Goal: Transaction & Acquisition: Subscribe to service/newsletter

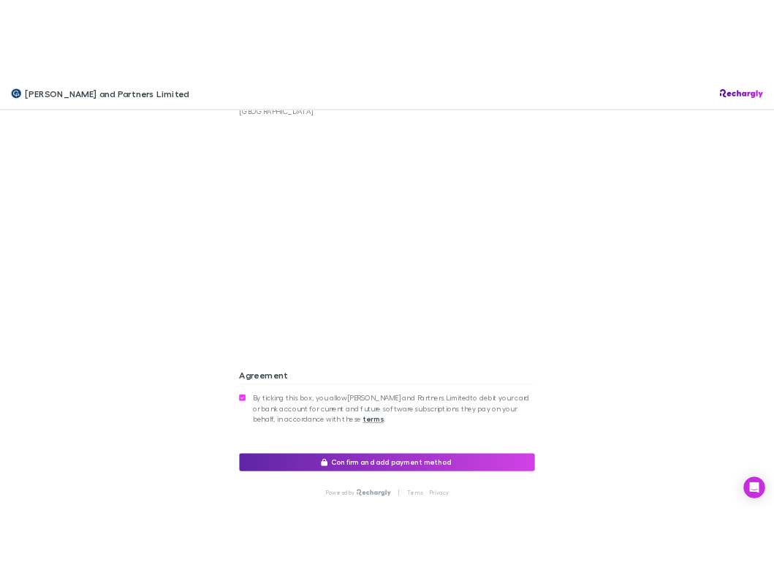
scroll to position [1353, 0]
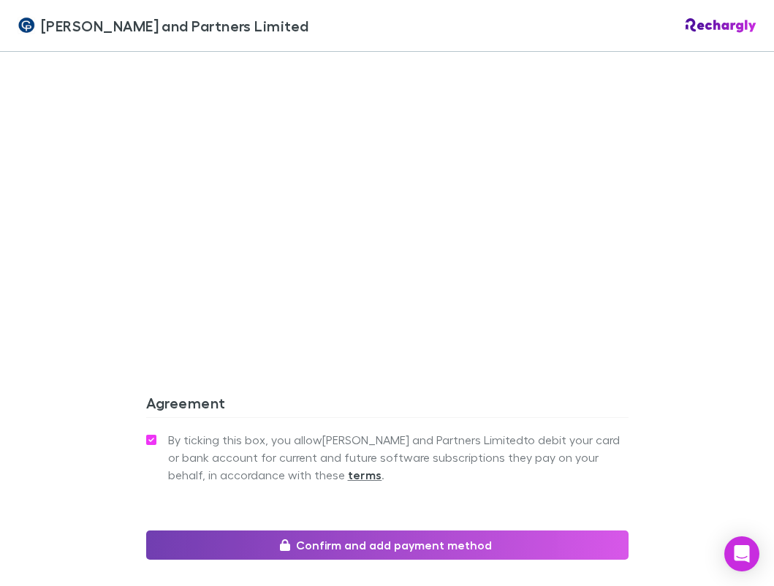
click at [369, 531] on button "Confirm and add payment method" at bounding box center [387, 545] width 483 height 29
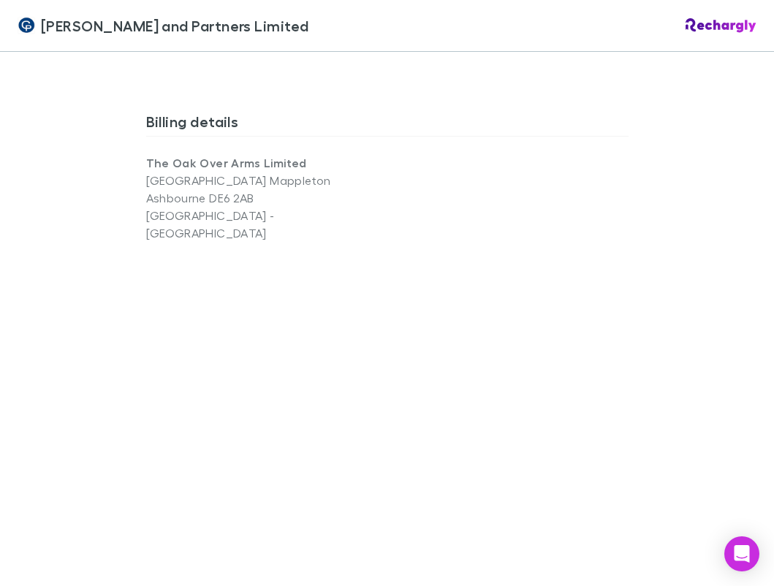
scroll to position [1468, 0]
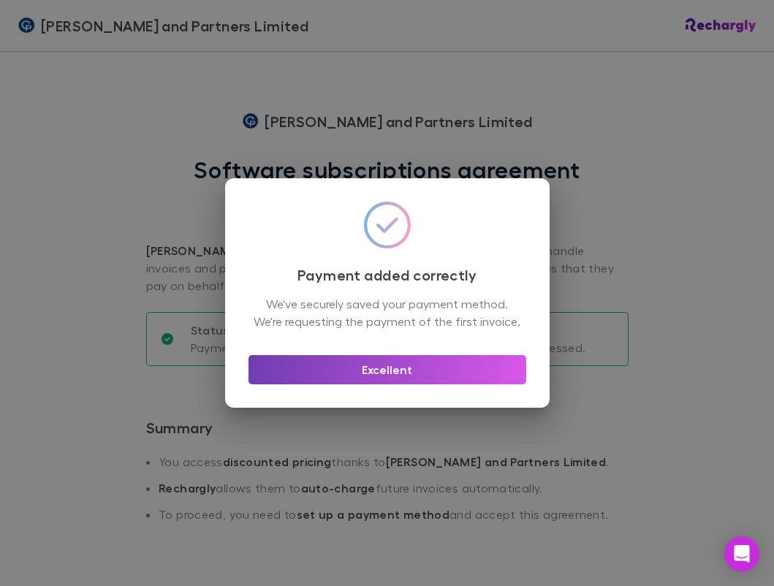
click at [391, 374] on button "Excellent" at bounding box center [388, 369] width 278 height 29
